Goal: Transaction & Acquisition: Obtain resource

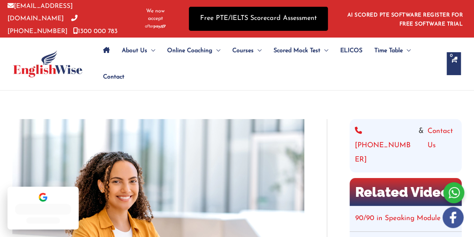
click at [291, 17] on link "Free PTE/IELTS Scorecard Assessment" at bounding box center [258, 19] width 139 height 24
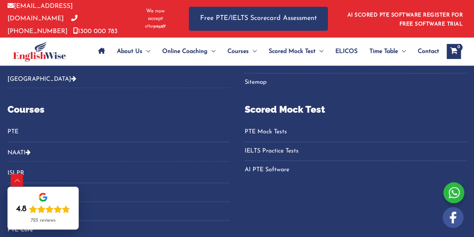
scroll to position [514, 0]
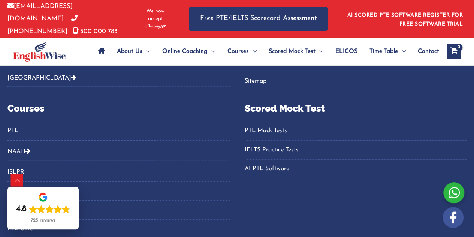
click at [263, 127] on link "PTE Mock Tests" at bounding box center [356, 130] width 222 height 12
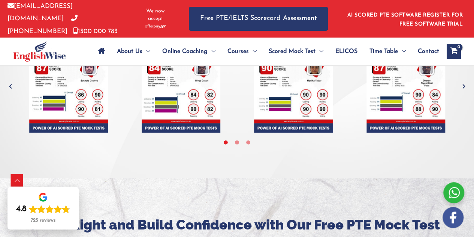
scroll to position [2144, 0]
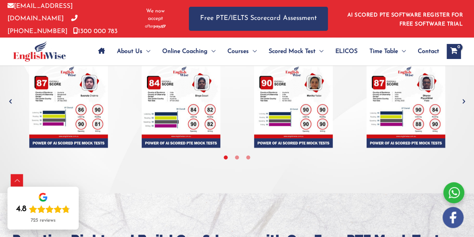
click at [463, 97] on icon "Next" at bounding box center [463, 100] width 7 height 7
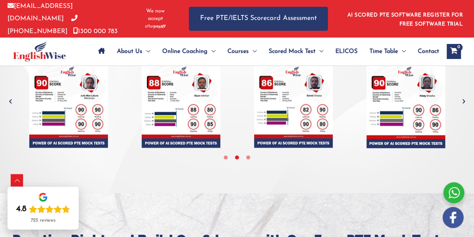
click at [463, 97] on icon "Next" at bounding box center [463, 100] width 7 height 7
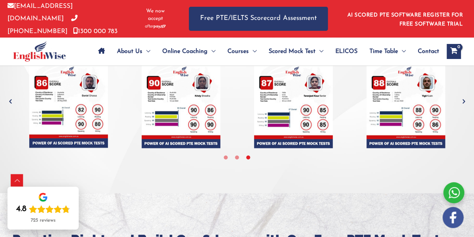
click at [463, 97] on icon "Next" at bounding box center [463, 100] width 7 height 7
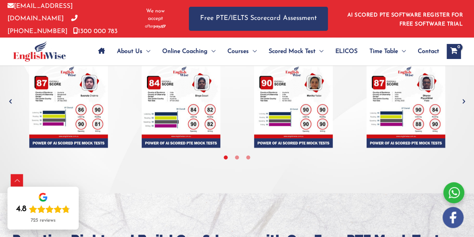
click at [463, 97] on icon "Next" at bounding box center [463, 100] width 7 height 7
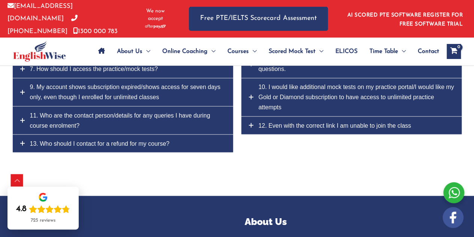
scroll to position [3448, 0]
